Goal: Task Accomplishment & Management: Manage account settings

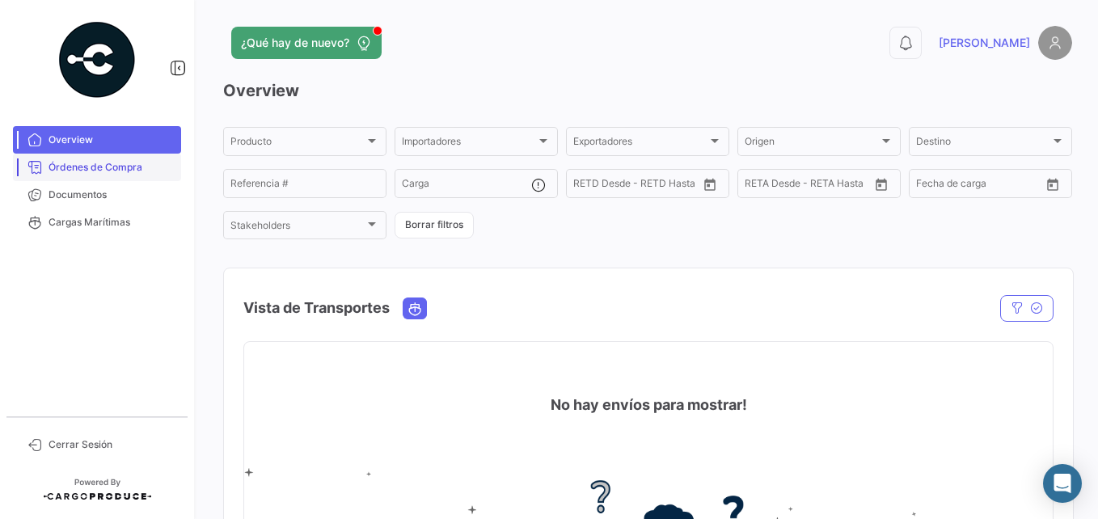
click at [82, 162] on span "Órdenes de Compra" at bounding box center [112, 167] width 126 height 15
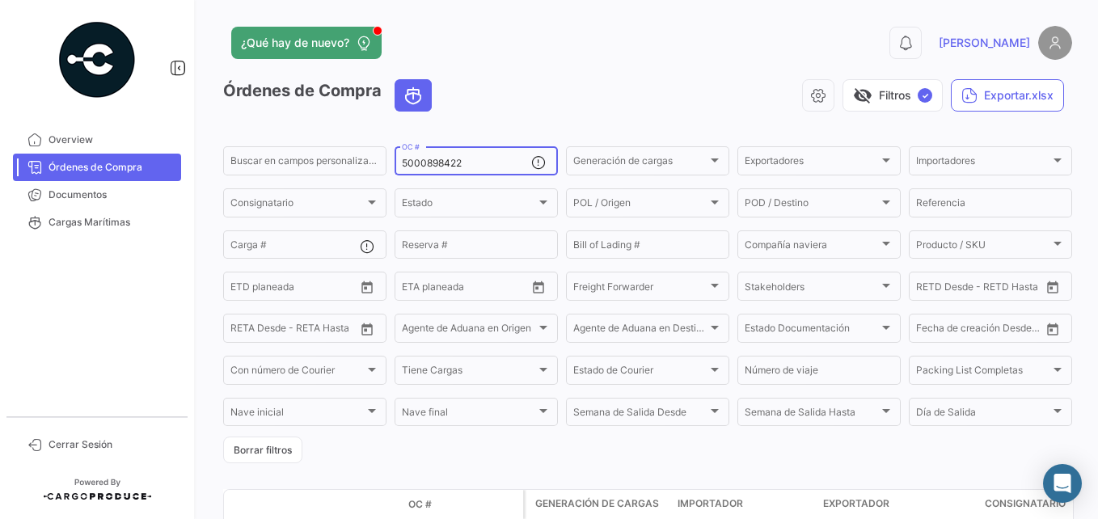
drag, startPoint x: 484, startPoint y: 153, endPoint x: 421, endPoint y: 168, distance: 64.9
click at [400, 164] on div "5000898422 OC #" at bounding box center [476, 160] width 163 height 32
drag, startPoint x: 481, startPoint y: 167, endPoint x: 370, endPoint y: 167, distance: 111.6
click at [0, 0] on div "Buscar en campos personalizados... 5000898422 OC # Generación de cargas Generac…" at bounding box center [0, 0] width 0 height 0
paste input "168"
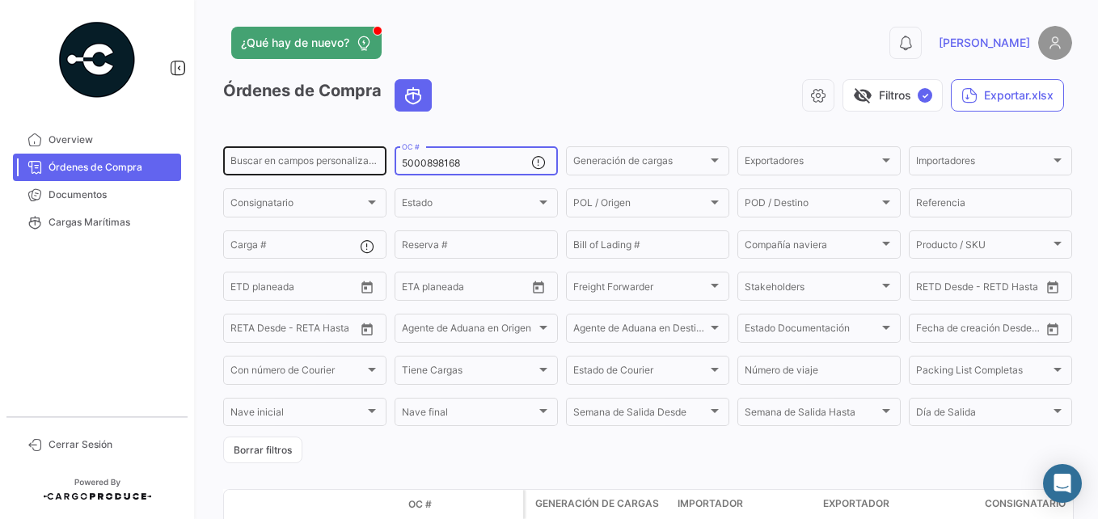
type input "5000898168"
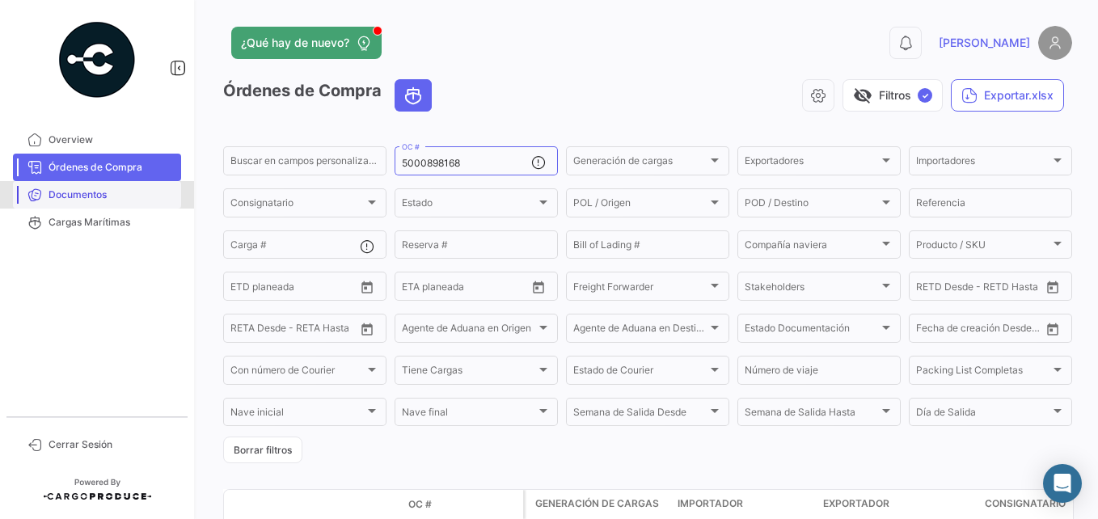
click at [101, 198] on span "Documentos" at bounding box center [112, 195] width 126 height 15
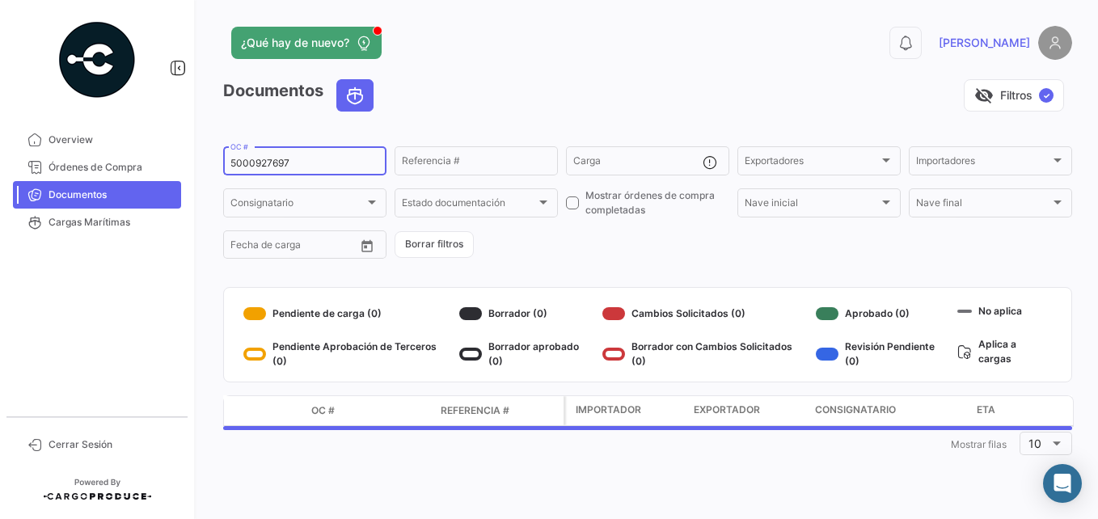
drag, startPoint x: 298, startPoint y: 163, endPoint x: 231, endPoint y: 163, distance: 66.3
click at [231, 163] on input "5000927697" at bounding box center [304, 163] width 149 height 11
paste input "898168"
type input "5000898168"
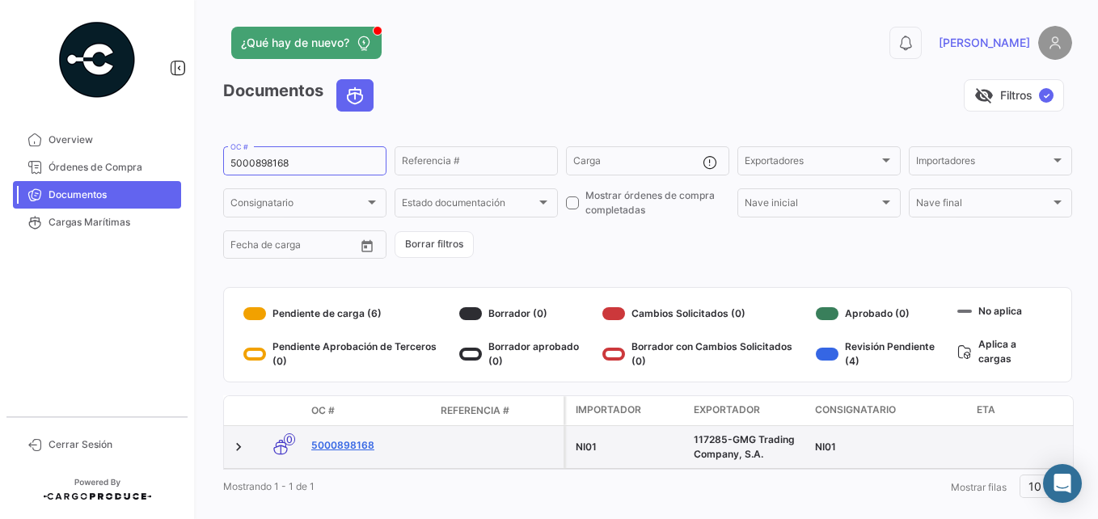
click at [359, 438] on link "5000898168" at bounding box center [369, 445] width 116 height 15
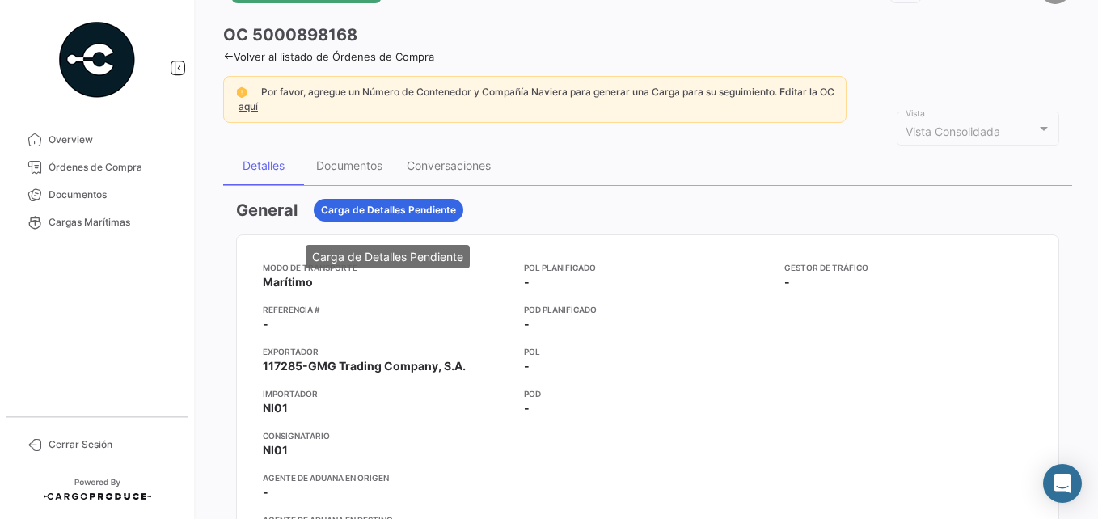
scroll to position [81, 0]
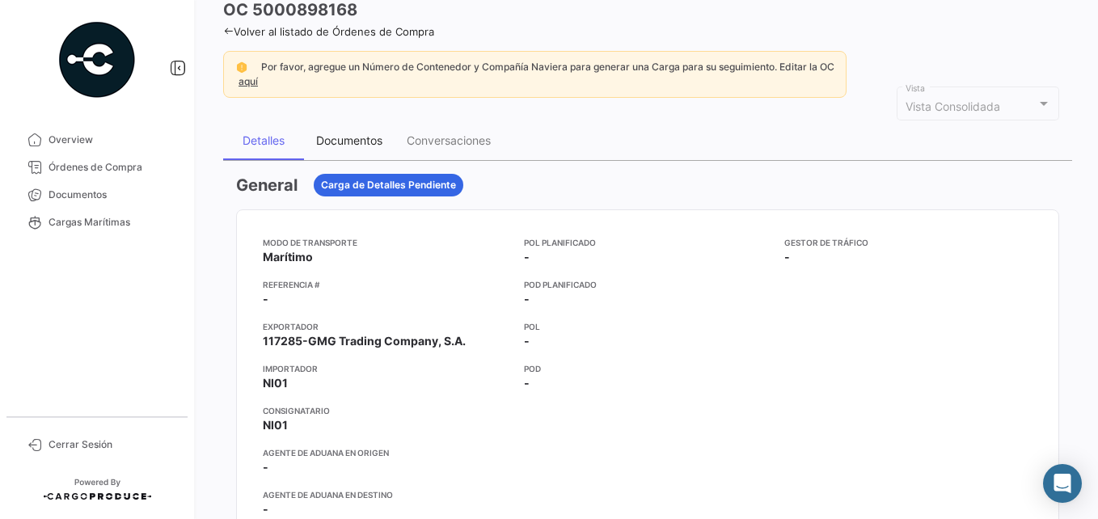
click at [350, 138] on div "Documentos" at bounding box center [349, 140] width 66 height 14
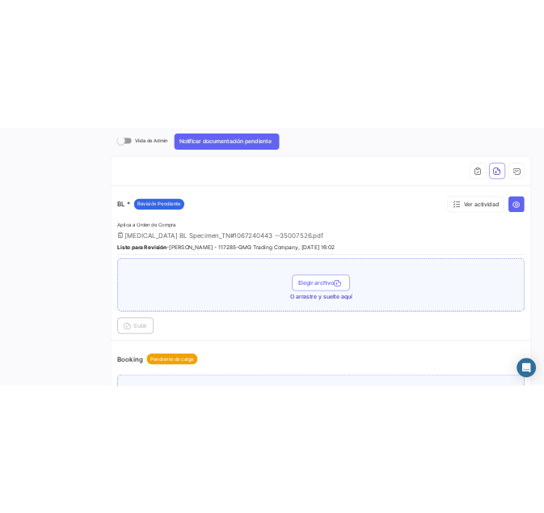
scroll to position [257, 0]
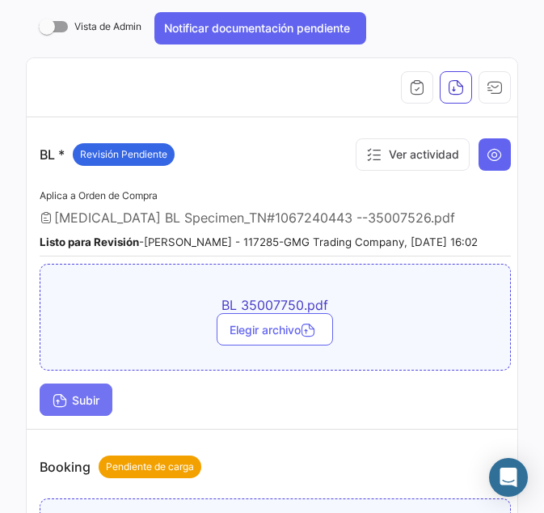
click at [87, 407] on span "Subir" at bounding box center [76, 400] width 47 height 14
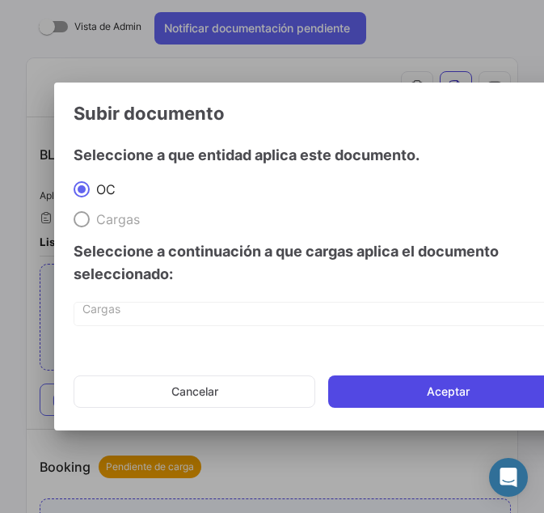
click at [380, 388] on button "Aceptar" at bounding box center [448, 391] width 240 height 32
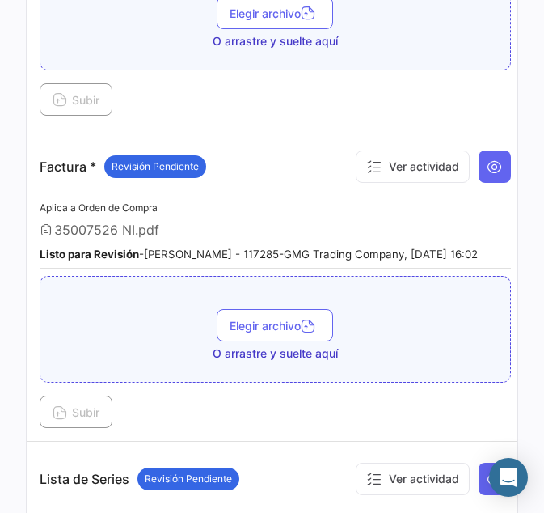
scroll to position [1147, 0]
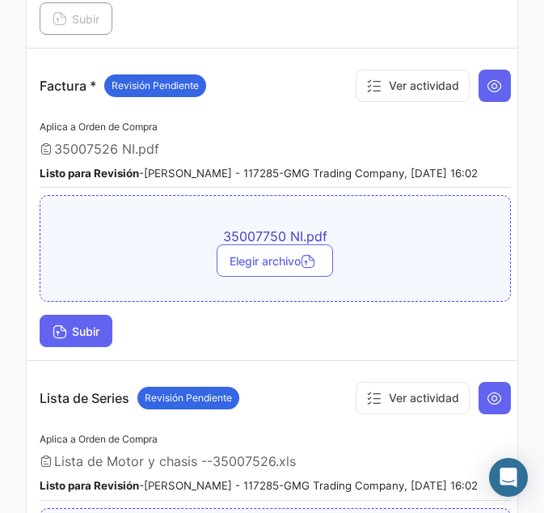
click at [81, 338] on span "Subir" at bounding box center [76, 331] width 47 height 14
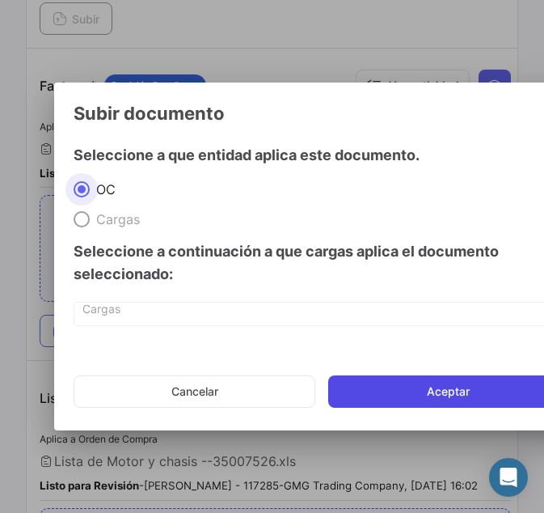
click at [400, 391] on button "Aceptar" at bounding box center [448, 391] width 240 height 32
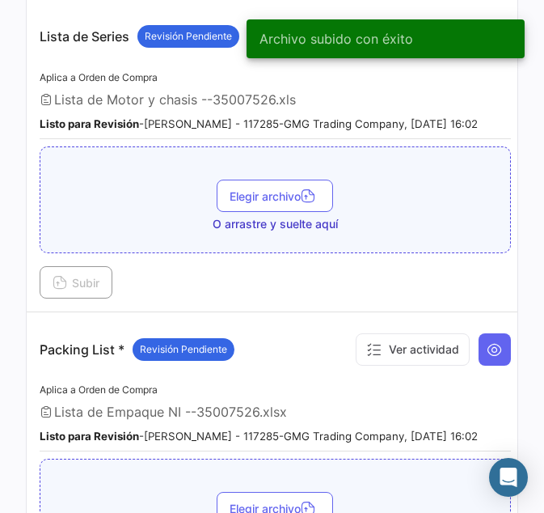
scroll to position [1551, 0]
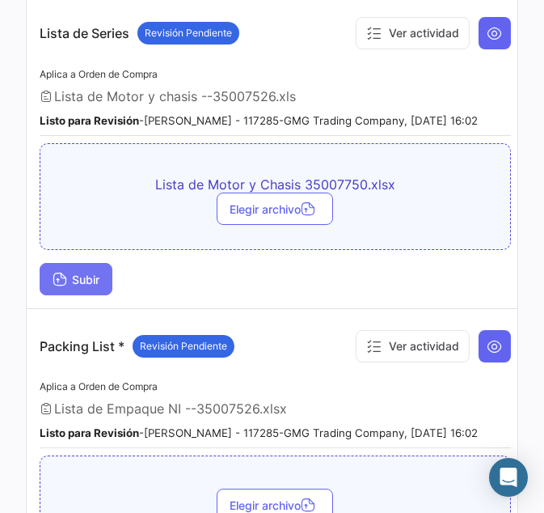
click at [78, 295] on button "Subir" at bounding box center [76, 279] width 73 height 32
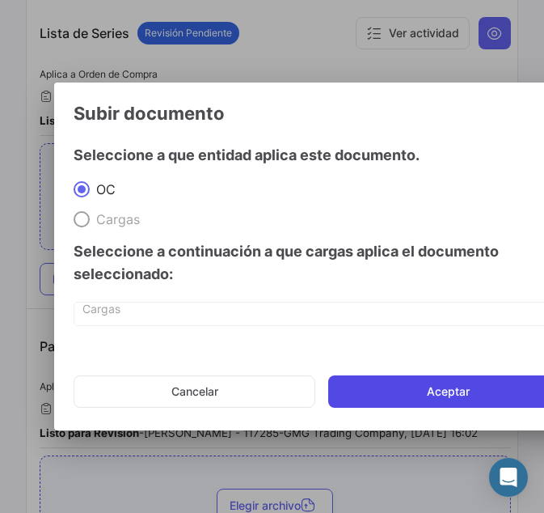
click at [366, 394] on button "Aceptar" at bounding box center [448, 391] width 240 height 32
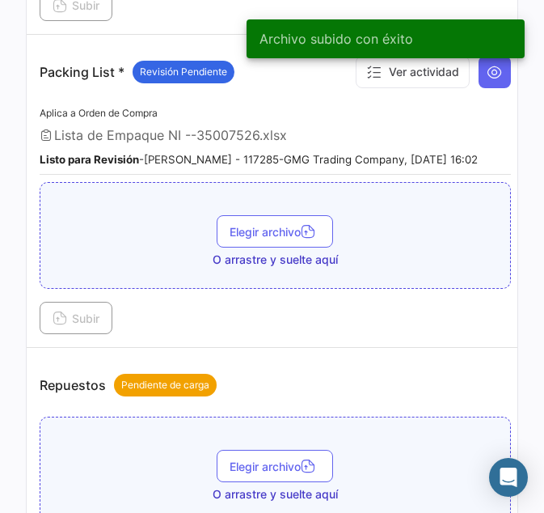
scroll to position [1875, 0]
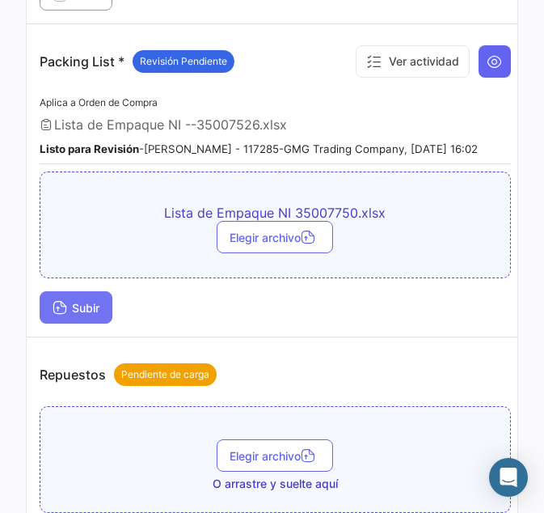
click at [90, 315] on span "Subir" at bounding box center [76, 308] width 47 height 14
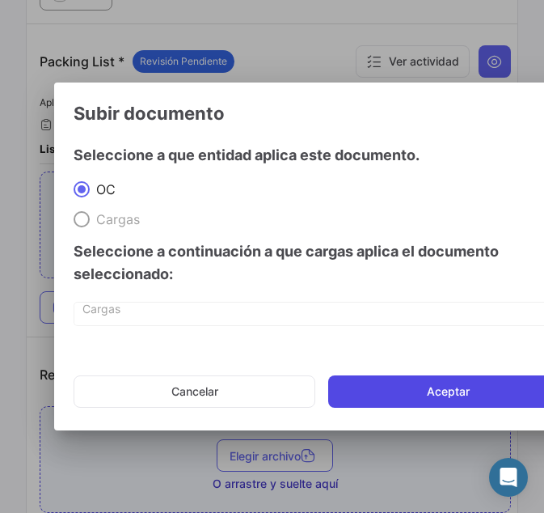
click at [418, 390] on button "Aceptar" at bounding box center [448, 391] width 240 height 32
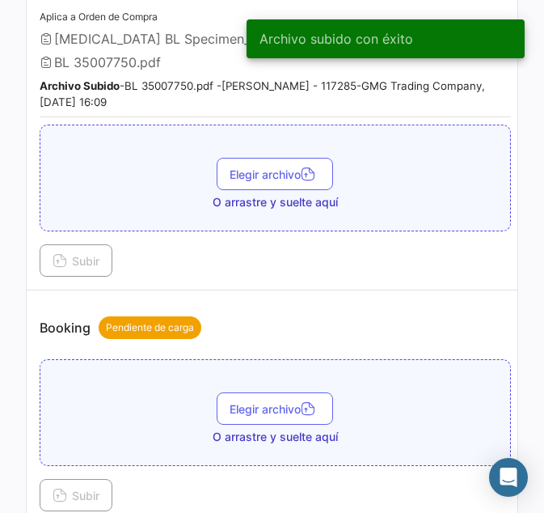
scroll to position [0, 0]
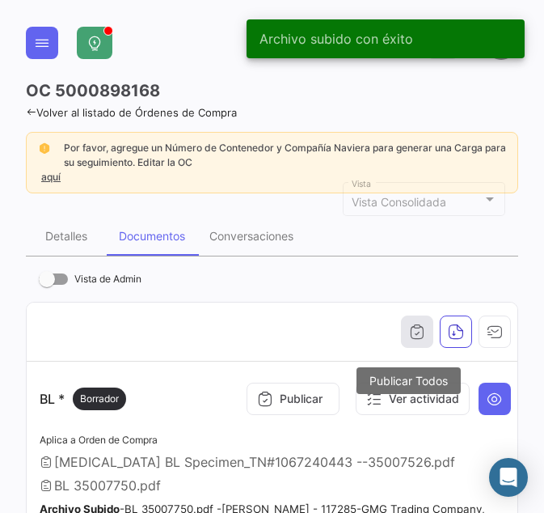
click at [409, 338] on icon "button" at bounding box center [417, 332] width 16 height 16
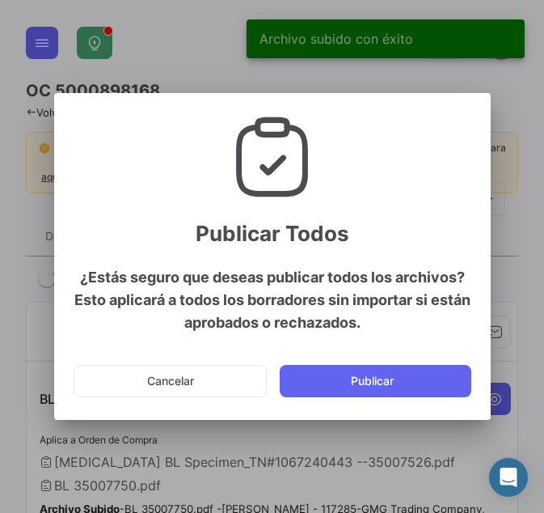
click at [382, 379] on button "Publicar" at bounding box center [376, 381] width 192 height 32
